Goal: Task Accomplishment & Management: Use online tool/utility

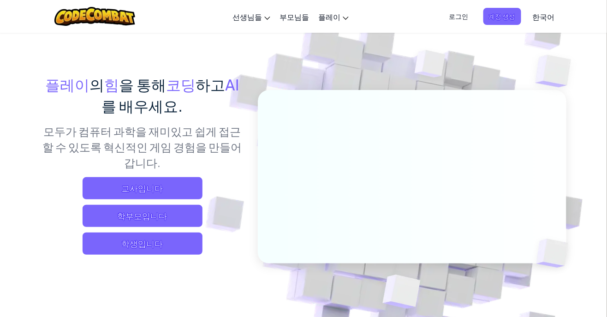
scroll to position [40, 0]
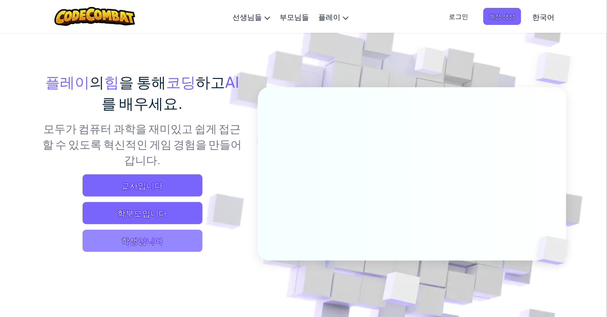
click at [93, 230] on span "학생입니다" at bounding box center [143, 241] width 120 height 22
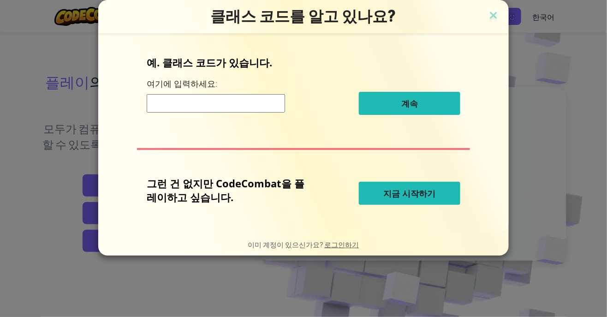
click at [439, 199] on button "지금 시작하기" at bounding box center [410, 193] width 102 height 23
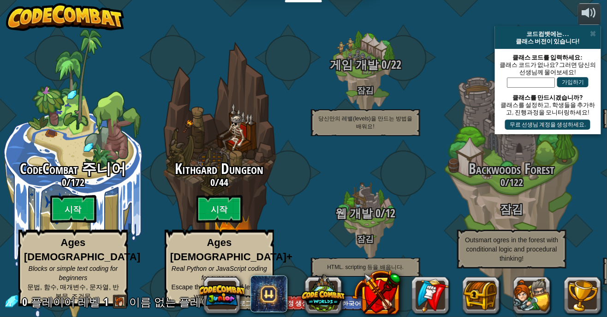
select select "ko"
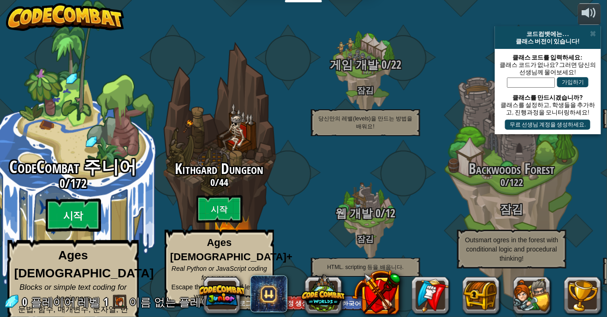
click at [65, 202] on btn "시작" at bounding box center [73, 215] width 55 height 33
select select "ko"
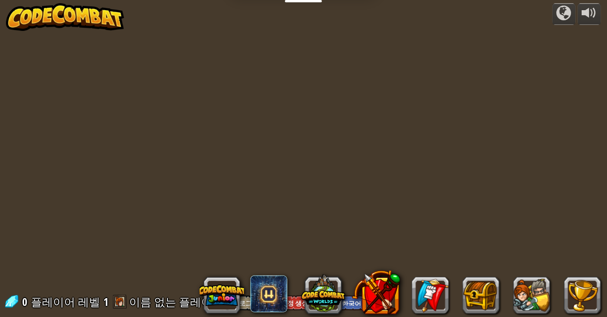
select select "ko"
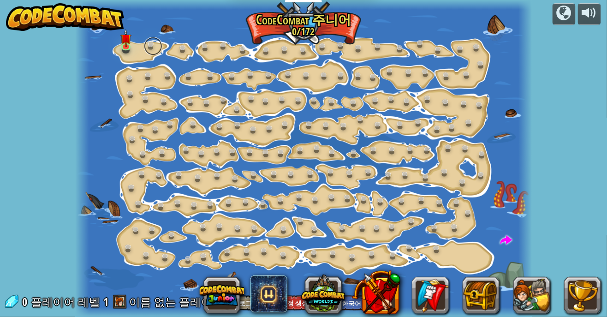
click at [152, 48] on link at bounding box center [153, 46] width 18 height 18
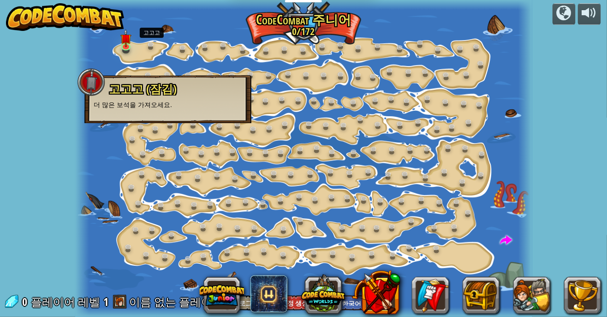
click at [567, 47] on div "powered by 단계 변화 (잠김) 단계 인수를 변경해. 스마트하게 행하세요 (잠김) 이제 진짜 걷기 시작했어! 고고고 고고고 (잠김) 더…" at bounding box center [303, 158] width 607 height 317
click at [177, 51] on link at bounding box center [185, 49] width 18 height 18
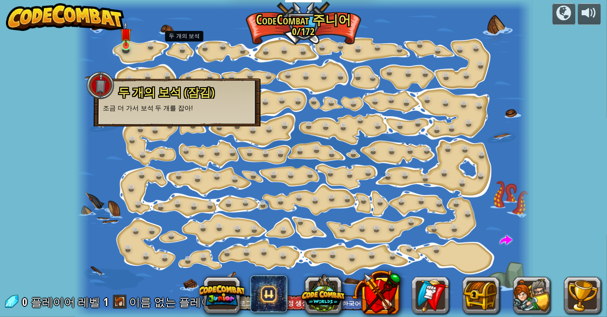
click at [126, 42] on img at bounding box center [125, 33] width 11 height 25
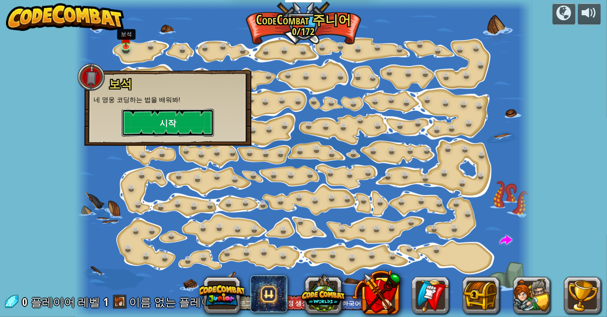
click at [138, 116] on button "시작" at bounding box center [168, 123] width 92 height 28
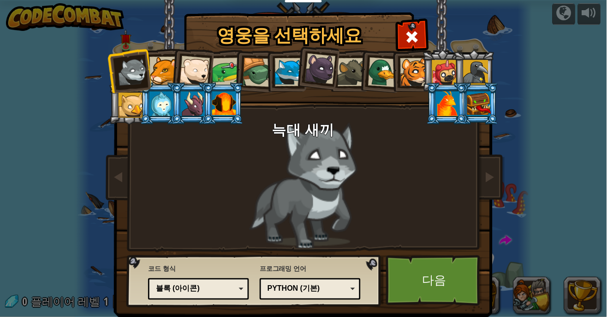
click at [162, 71] on div at bounding box center [164, 71] width 28 height 28
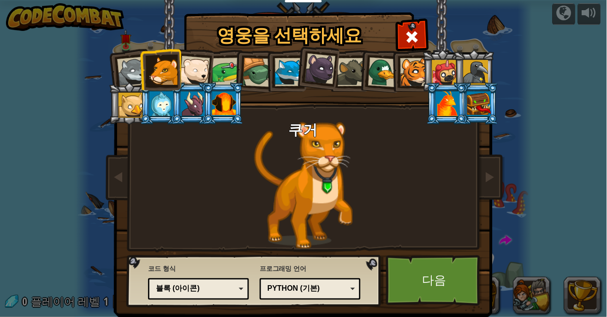
click at [167, 75] on div at bounding box center [164, 71] width 28 height 28
click at [187, 68] on div at bounding box center [195, 71] width 30 height 30
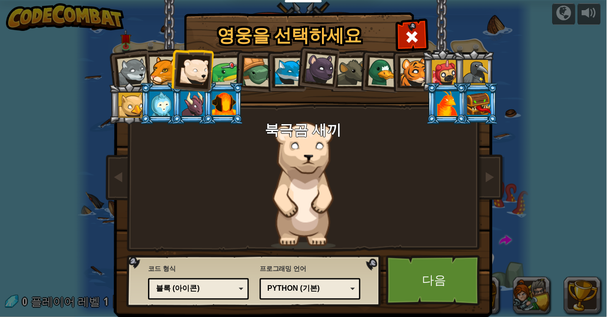
click at [453, 105] on div at bounding box center [448, 103] width 24 height 25
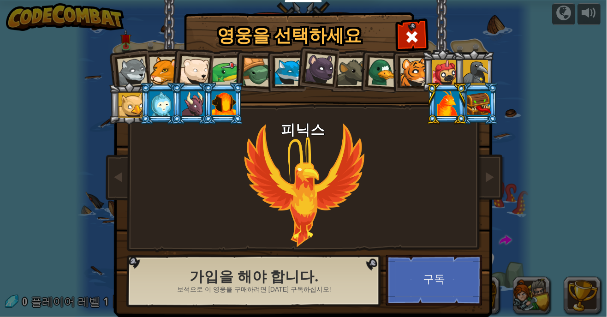
click at [478, 101] on div at bounding box center [480, 103] width 24 height 25
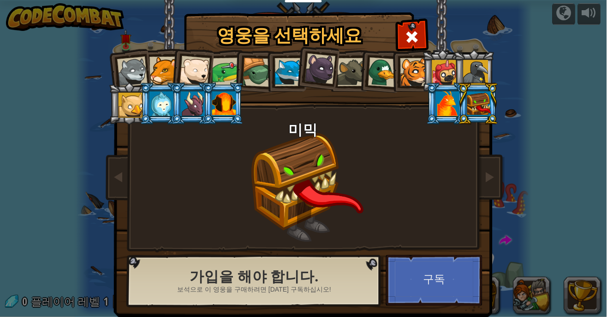
click at [124, 102] on div at bounding box center [131, 105] width 25 height 25
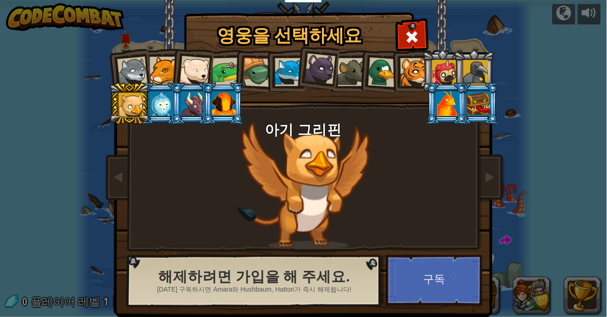
click at [226, 107] on div at bounding box center [224, 103] width 24 height 25
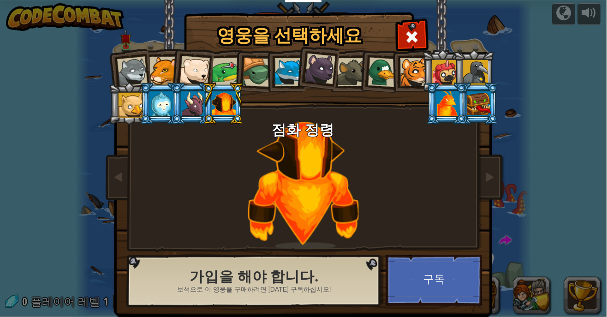
click at [487, 67] on div at bounding box center [476, 72] width 25 height 25
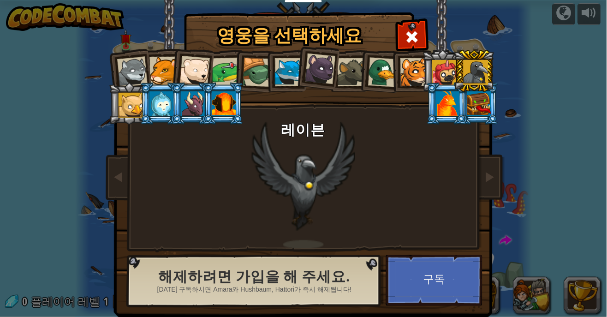
click at [124, 107] on div at bounding box center [131, 105] width 25 height 25
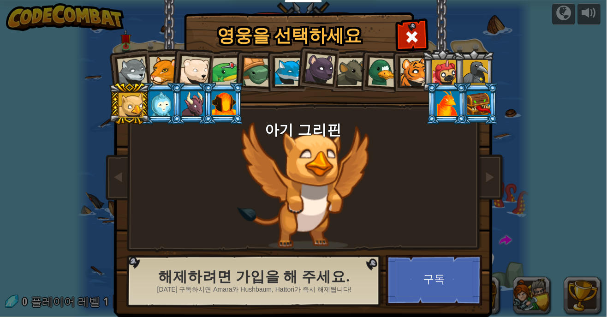
click at [482, 74] on div at bounding box center [476, 72] width 25 height 25
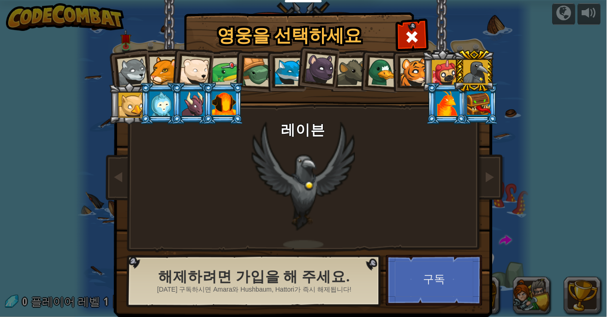
click at [453, 73] on div at bounding box center [444, 72] width 25 height 25
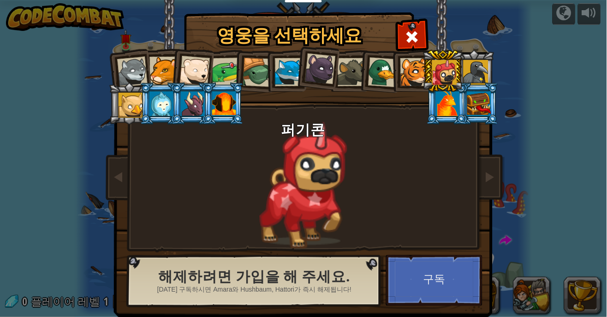
click at [410, 70] on div at bounding box center [415, 72] width 28 height 28
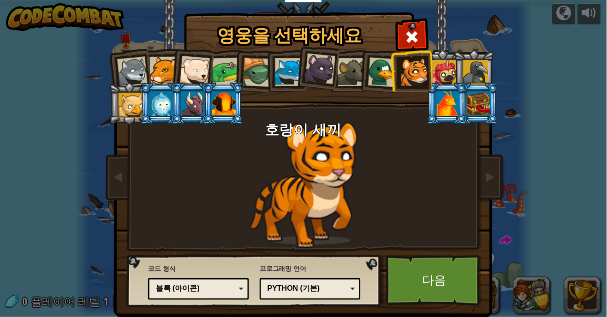
click at [382, 72] on div at bounding box center [383, 72] width 30 height 30
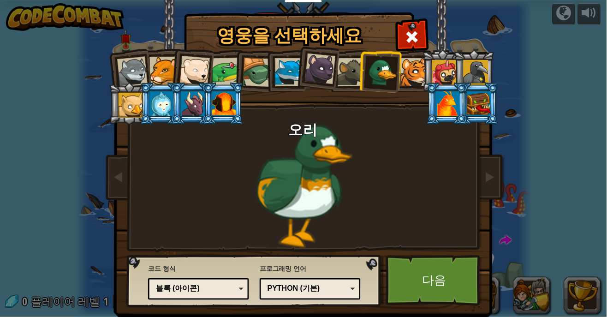
click at [416, 66] on div at bounding box center [415, 72] width 28 height 28
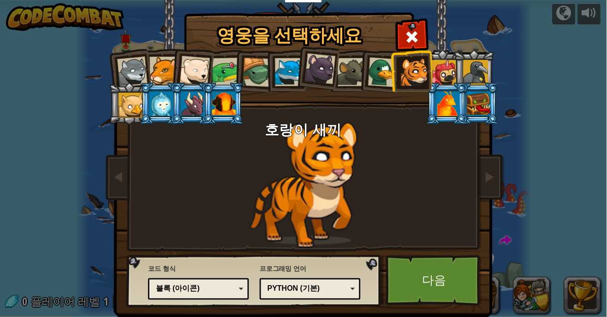
click at [442, 68] on div at bounding box center [444, 72] width 25 height 25
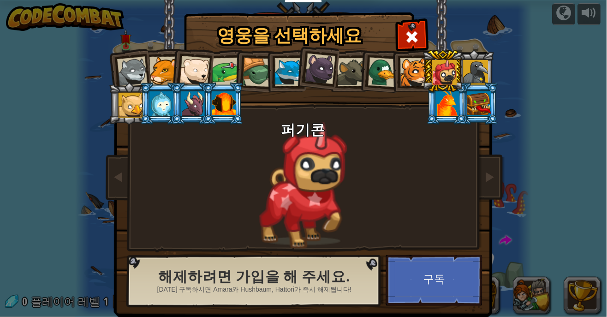
click at [420, 67] on div at bounding box center [415, 72] width 28 height 28
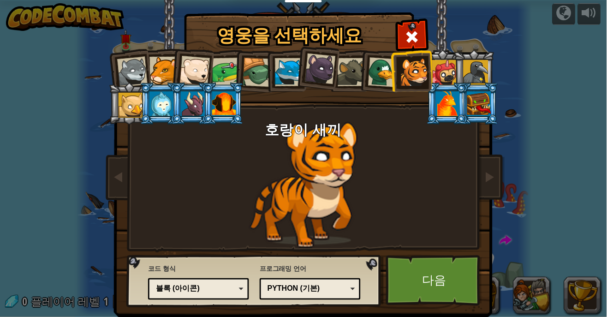
click at [257, 72] on div at bounding box center [258, 73] width 30 height 30
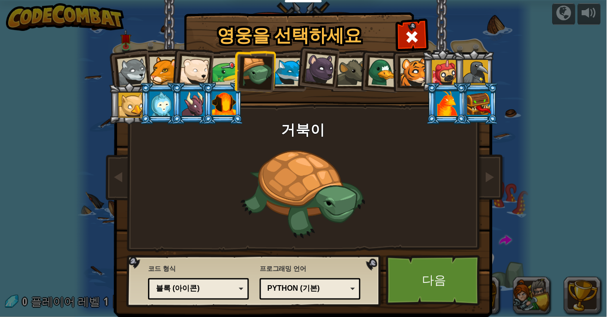
click at [233, 82] on li at bounding box center [255, 71] width 44 height 44
click at [228, 76] on div at bounding box center [226, 72] width 29 height 29
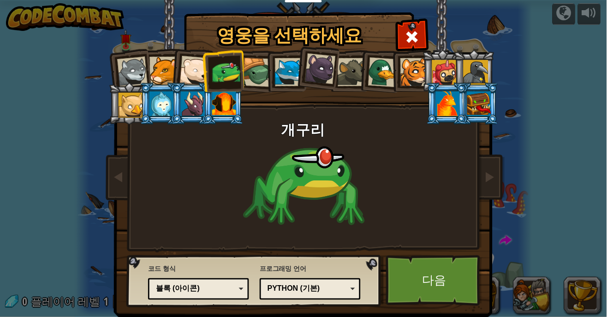
click at [223, 66] on div at bounding box center [226, 72] width 29 height 29
click at [426, 288] on link "다음" at bounding box center [434, 280] width 96 height 51
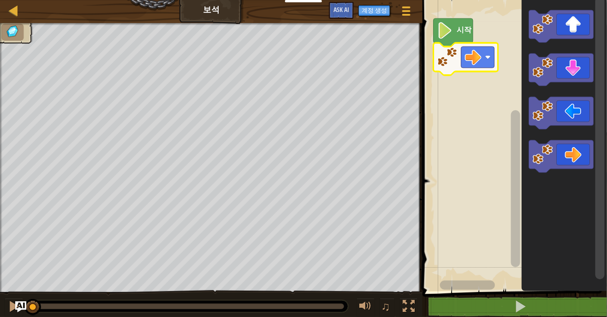
click at [474, 53] on image "Blockly 워크스페이스" at bounding box center [473, 57] width 17 height 17
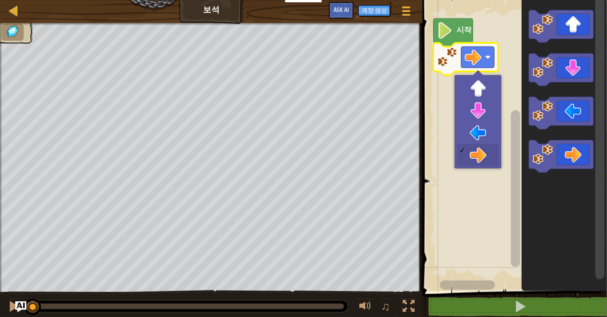
click at [486, 155] on rect "Blockly 워크스페이스" at bounding box center [513, 143] width 187 height 296
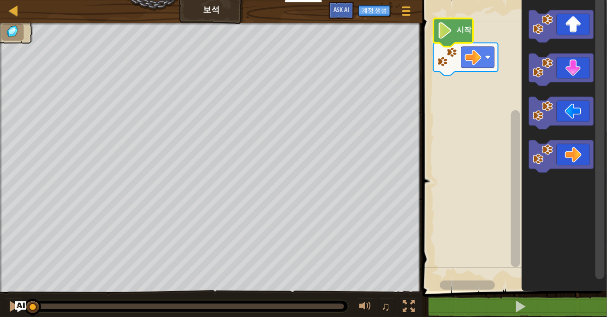
click at [469, 19] on icon "Blockly 워크스페이스" at bounding box center [454, 32] width 40 height 28
click at [453, 30] on image "Blockly 워크스페이스" at bounding box center [446, 30] width 16 height 17
click at [450, 31] on image "Blockly 워크스페이스" at bounding box center [446, 30] width 16 height 17
click at [438, 34] on image "Blockly 워크스페이스" at bounding box center [446, 30] width 16 height 17
click at [444, 26] on image "Blockly 워크스페이스" at bounding box center [446, 30] width 16 height 17
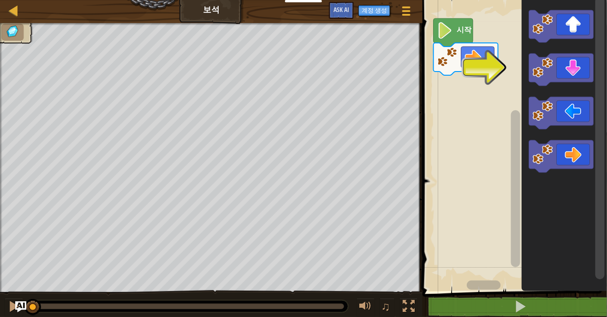
click at [559, 72] on icon "Blockly 워크스페이스" at bounding box center [561, 70] width 65 height 32
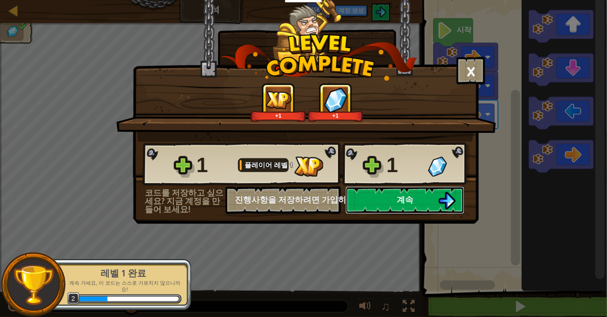
click at [449, 198] on img at bounding box center [447, 201] width 18 height 18
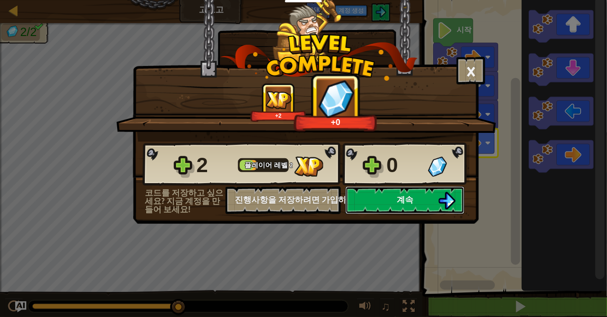
click at [415, 197] on button "계속" at bounding box center [405, 200] width 119 height 28
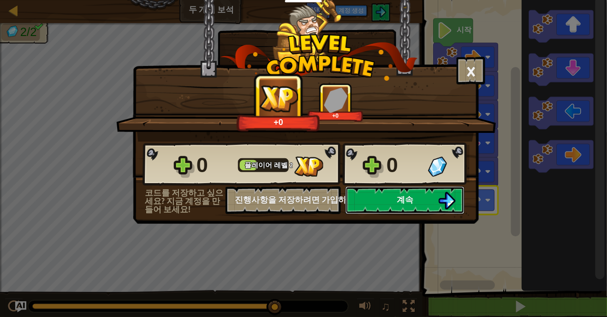
click at [419, 197] on button "계속" at bounding box center [405, 200] width 119 height 28
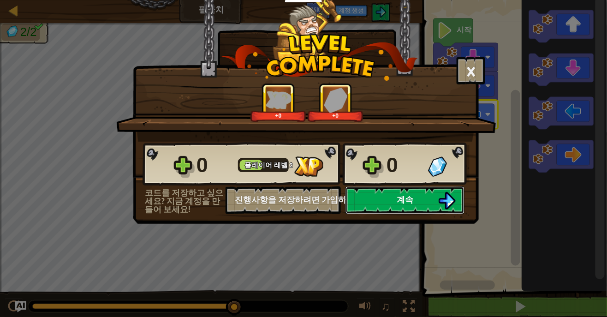
click at [439, 210] on button "계속" at bounding box center [405, 200] width 119 height 28
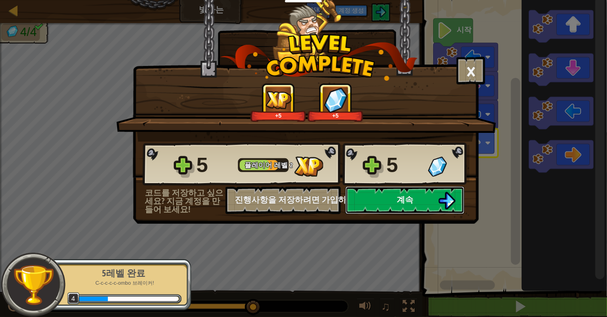
click at [436, 192] on button "계속" at bounding box center [405, 200] width 119 height 28
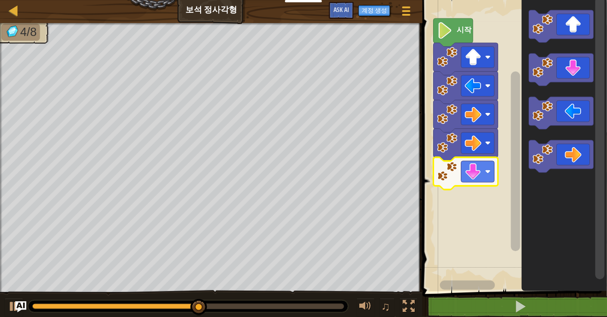
click at [579, 27] on icon "Blockly 워크스페이스" at bounding box center [561, 26] width 65 height 32
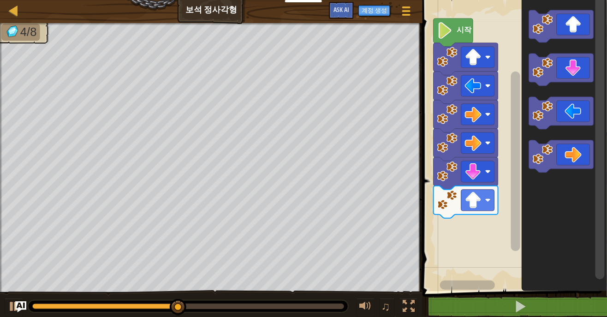
click at [575, 67] on icon "Blockly 워크스페이스" at bounding box center [561, 70] width 65 height 32
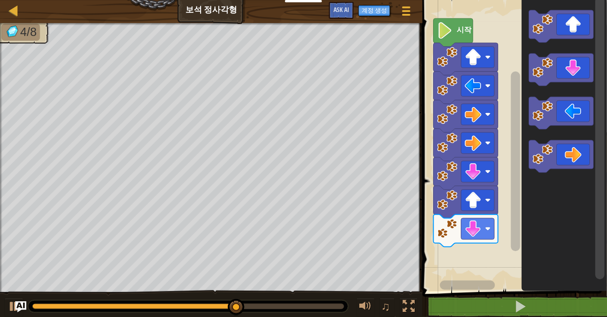
click at [482, 198] on rect "Blockly 워크스페이스" at bounding box center [478, 200] width 33 height 21
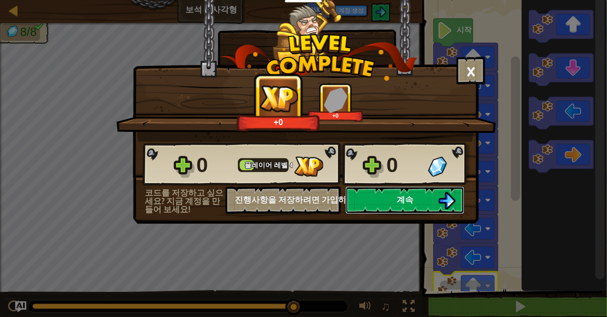
click at [442, 196] on img at bounding box center [447, 201] width 18 height 18
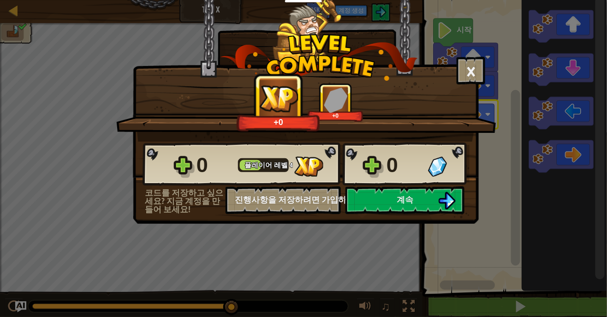
click at [390, 232] on div "× 이번 레벨 평가: +0 +0 Reticulating Splines... 0 플레이어 레벨 4 0 코드를 저장하고 싶으세요? 지금 계정을 만…" at bounding box center [303, 158] width 607 height 317
click at [387, 208] on button "계속" at bounding box center [405, 200] width 119 height 28
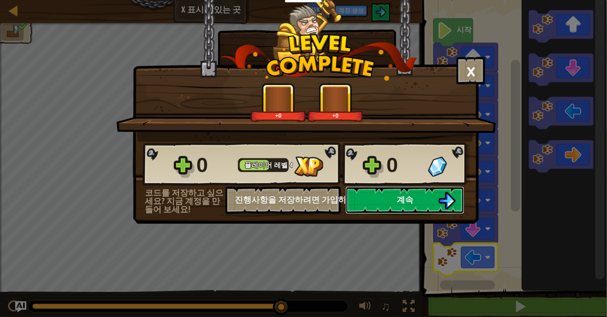
click at [442, 198] on img at bounding box center [447, 201] width 18 height 18
